Goal: Find contact information: Find contact information

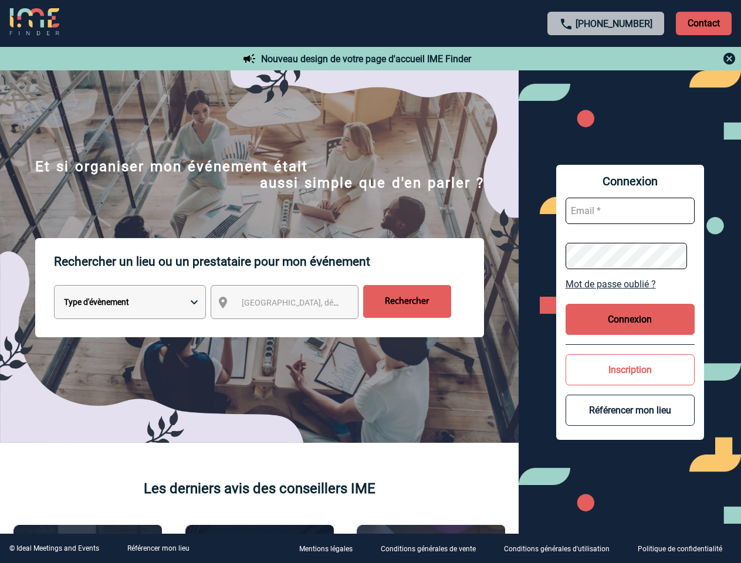
click at [370, 282] on p "Rechercher un lieu ou un prestataire pour mon événement" at bounding box center [269, 261] width 430 height 47
click at [704, 23] on p "Contact" at bounding box center [704, 23] width 56 height 23
click at [606, 59] on div at bounding box center [606, 59] width 261 height 14
click at [295, 298] on div at bounding box center [195, 149] width 391 height 298
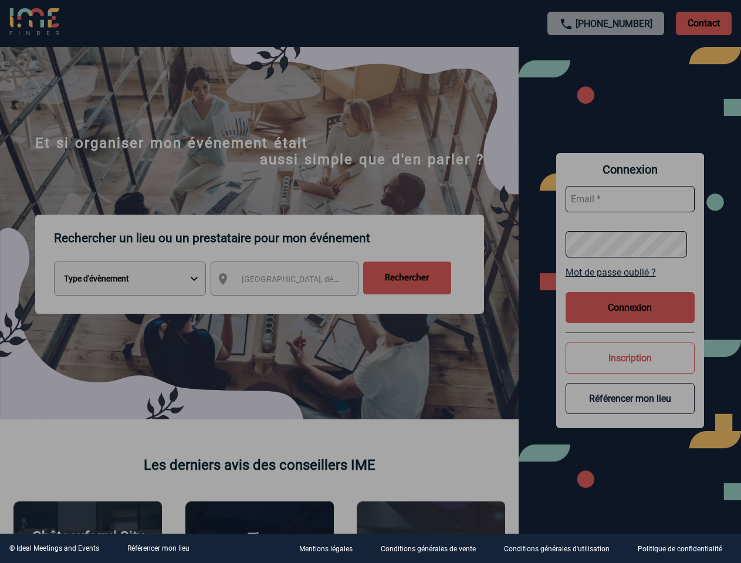
click at [630, 284] on div at bounding box center [370, 281] width 741 height 563
click at [630, 319] on div at bounding box center [370, 281] width 741 height 563
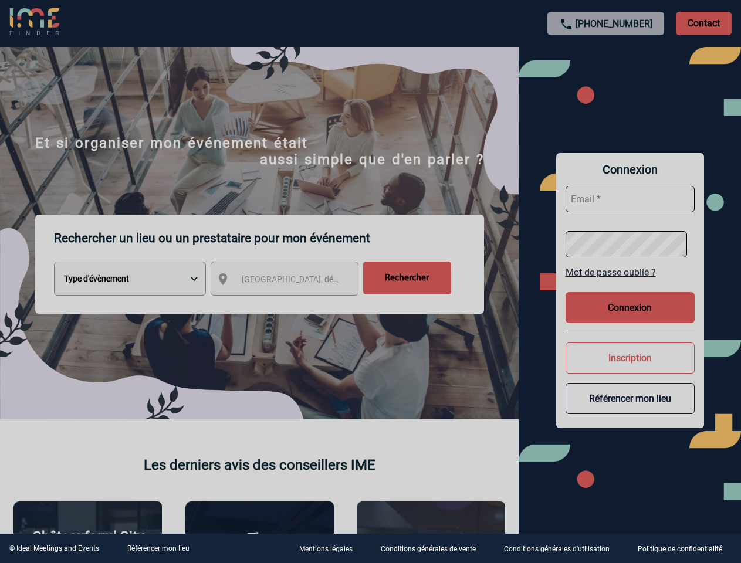
click at [630, 370] on div at bounding box center [370, 281] width 741 height 563
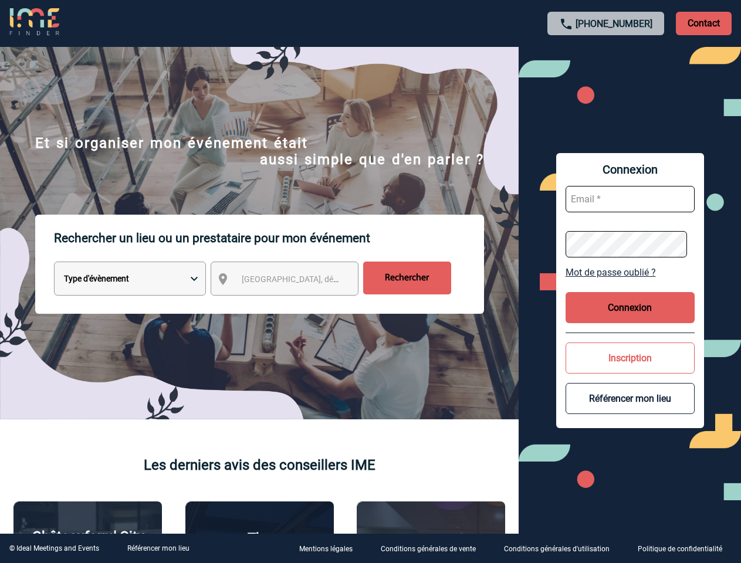
click at [630, 410] on button "Référencer mon lieu" at bounding box center [630, 398] width 129 height 31
click at [158, 549] on link "Référencer mon lieu" at bounding box center [158, 549] width 62 height 8
